Goal: Transaction & Acquisition: Book appointment/travel/reservation

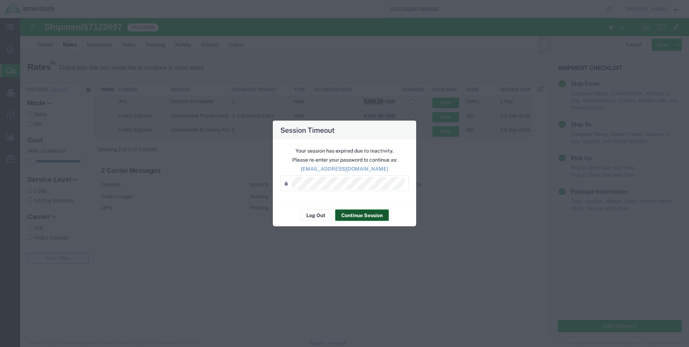
click at [346, 211] on button "Continue Session" at bounding box center [362, 215] width 54 height 12
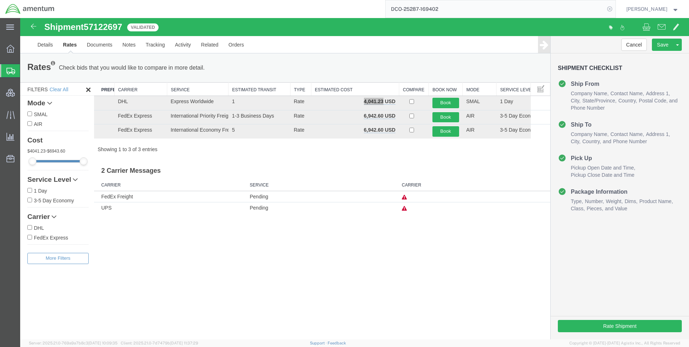
click at [615, 9] on icon at bounding box center [610, 9] width 10 height 10
paste input "DCO-25287-169400"
type input "DCO-25287-169400"
click at [615, 8] on icon at bounding box center [610, 9] width 10 height 10
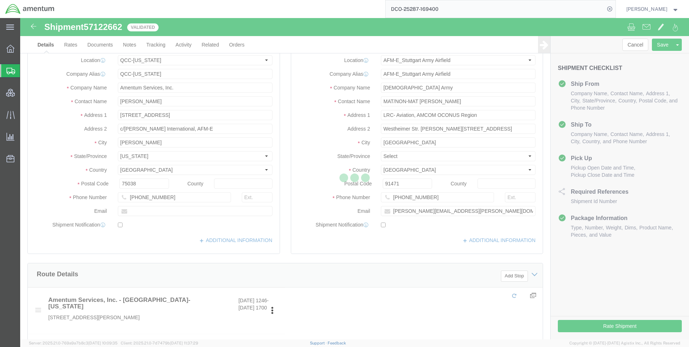
select select "42668"
select select "69712"
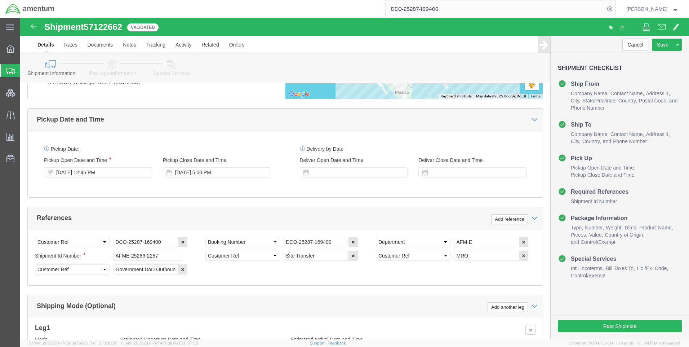
scroll to position [454, 0]
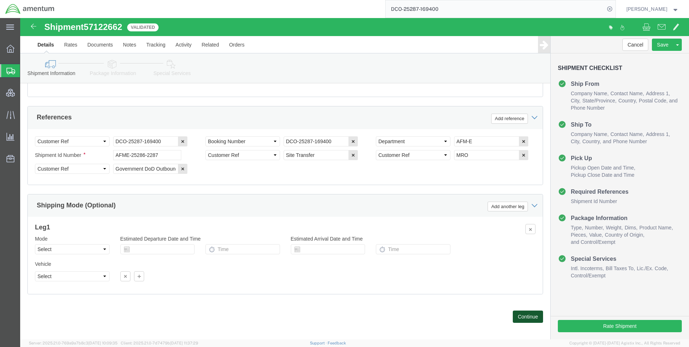
click button "Continue"
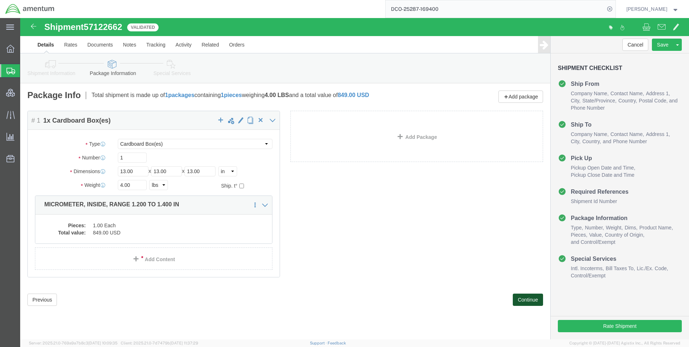
scroll to position [0, 0]
click button "Rate Shipment"
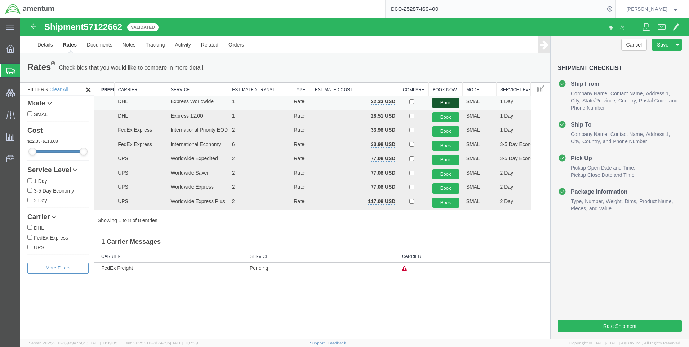
click at [444, 100] on button "Book" at bounding box center [445, 103] width 27 height 10
